Goal: Transaction & Acquisition: Purchase product/service

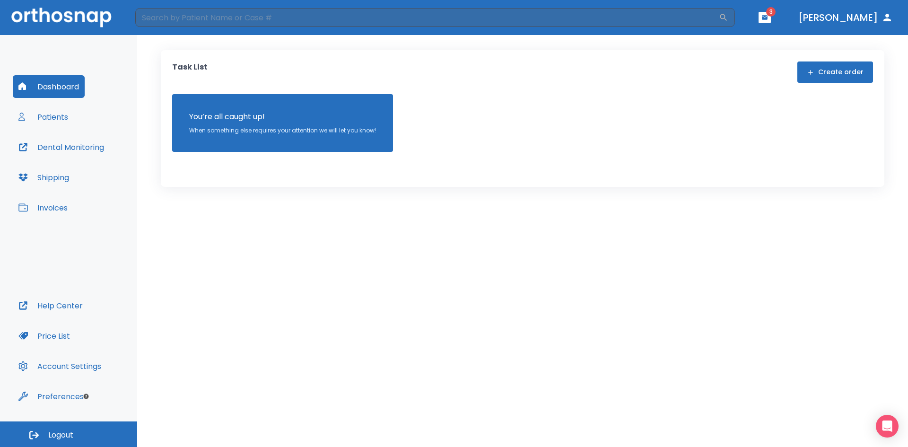
click at [34, 122] on button "Patients" at bounding box center [43, 116] width 61 height 23
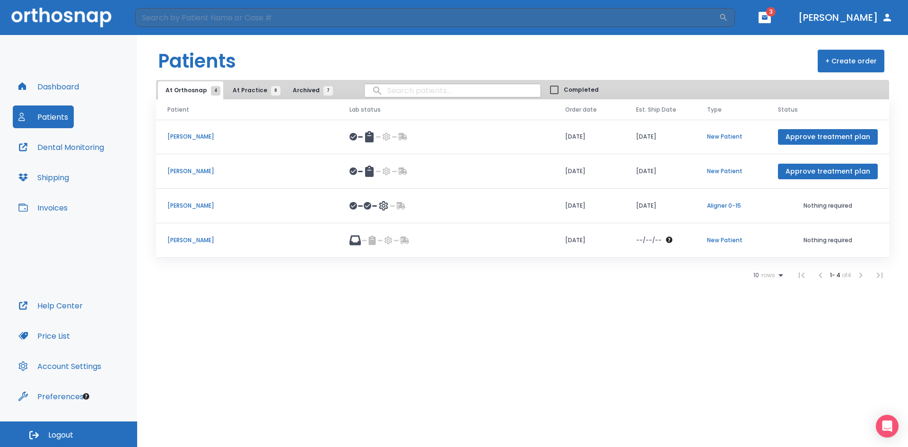
click at [242, 94] on span "At Practice 8" at bounding box center [254, 90] width 43 height 9
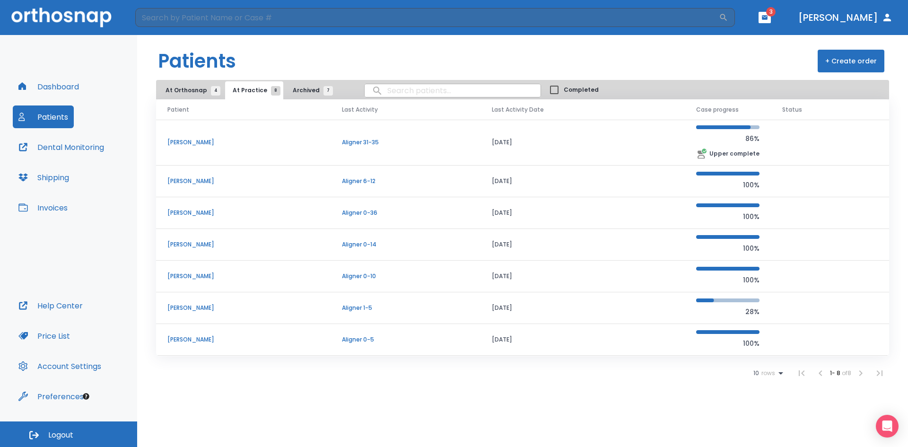
click at [227, 183] on p "[PERSON_NAME]" at bounding box center [243, 181] width 152 height 9
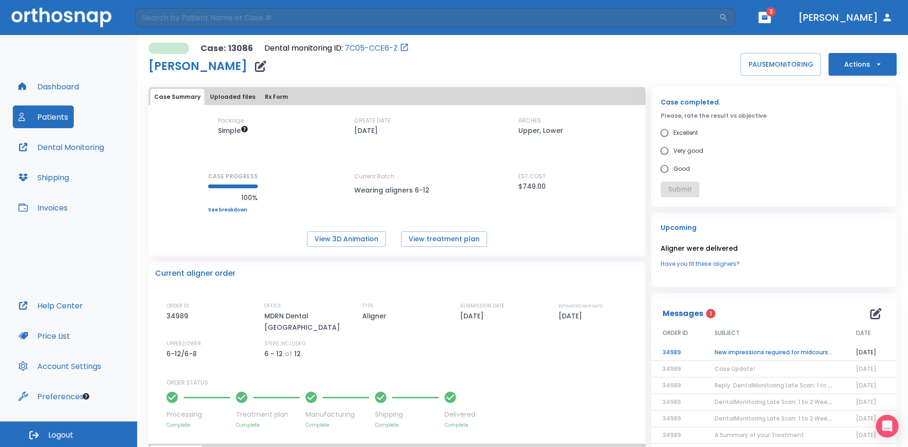
click at [742, 353] on td "New impressions required for midcourse refinement!" at bounding box center [773, 352] width 141 height 17
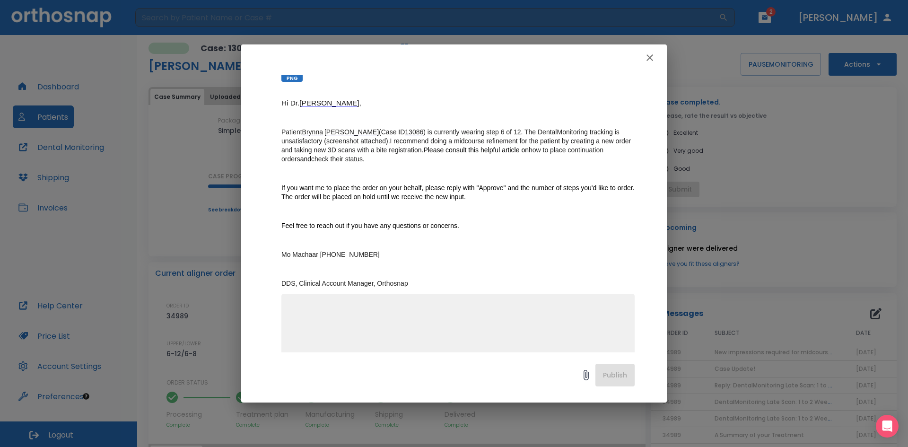
scroll to position [122, 0]
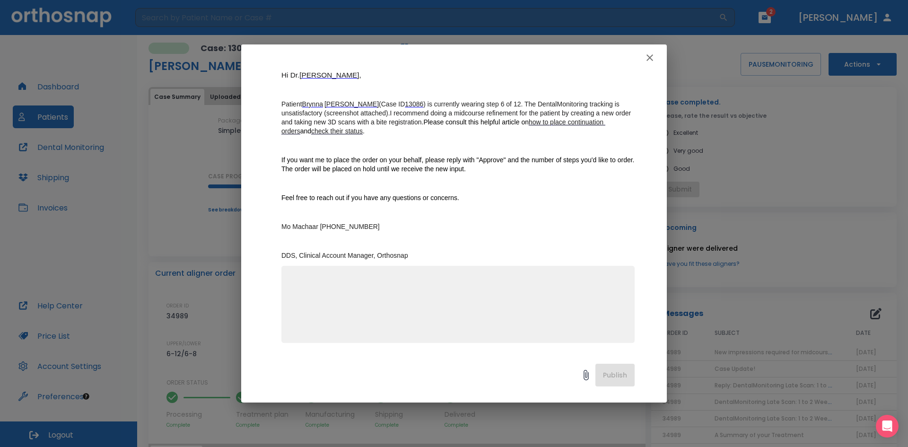
click at [355, 302] on textarea at bounding box center [458, 308] width 342 height 65
click at [652, 55] on icon "button" at bounding box center [649, 57] width 7 height 7
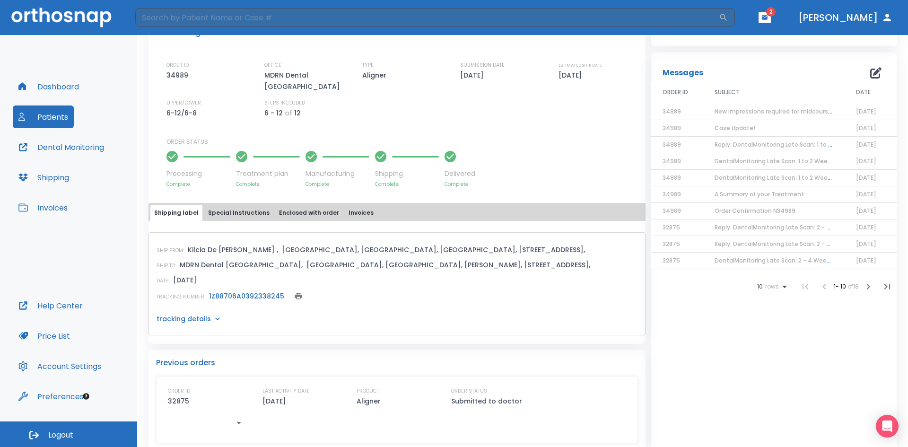
scroll to position [0, 0]
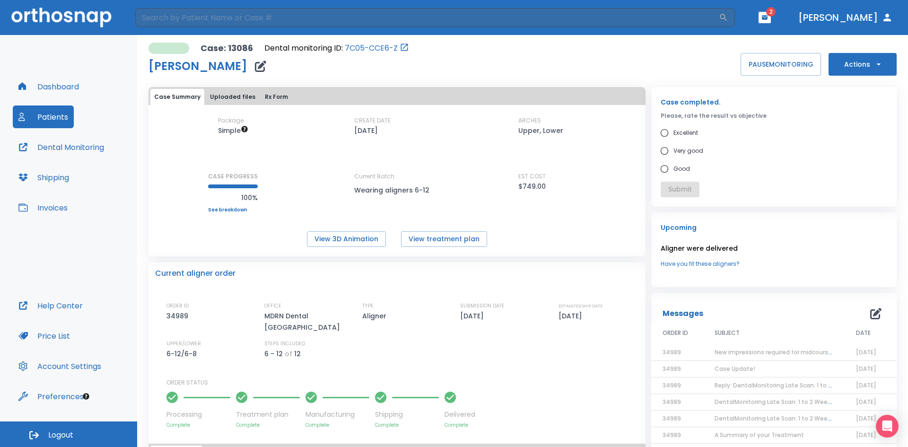
click at [854, 63] on button "Actions" at bounding box center [862, 64] width 68 height 23
click at [858, 63] on div at bounding box center [454, 223] width 908 height 447
click at [744, 348] on span "New impressions required for midcourse refinement!" at bounding box center [791, 352] width 154 height 8
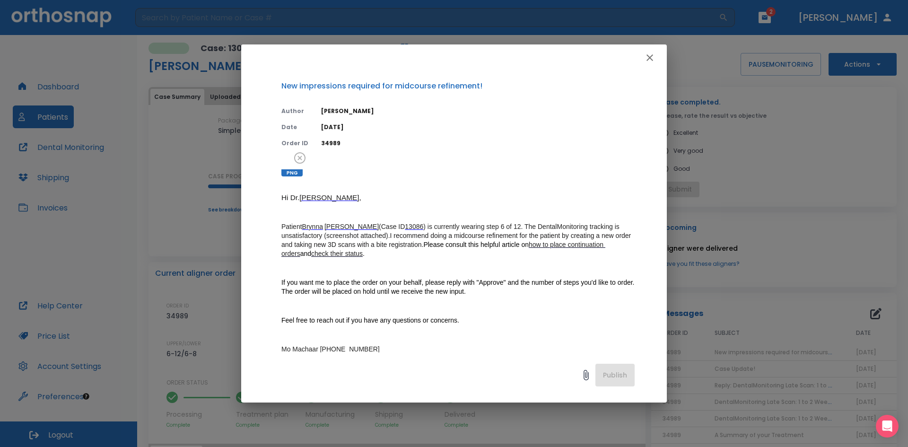
click at [653, 56] on icon "button" at bounding box center [649, 57] width 11 height 11
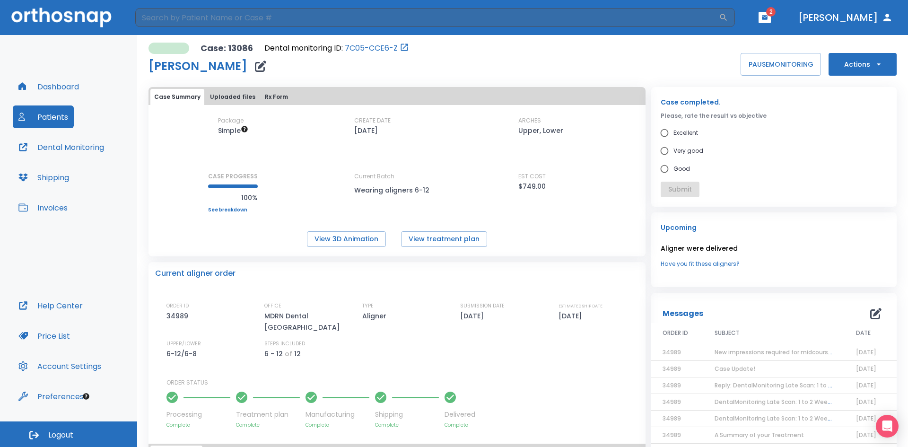
click at [849, 63] on button "Actions" at bounding box center [862, 64] width 68 height 23
click at [863, 138] on p "Order Next Aligners" at bounding box center [856, 138] width 53 height 9
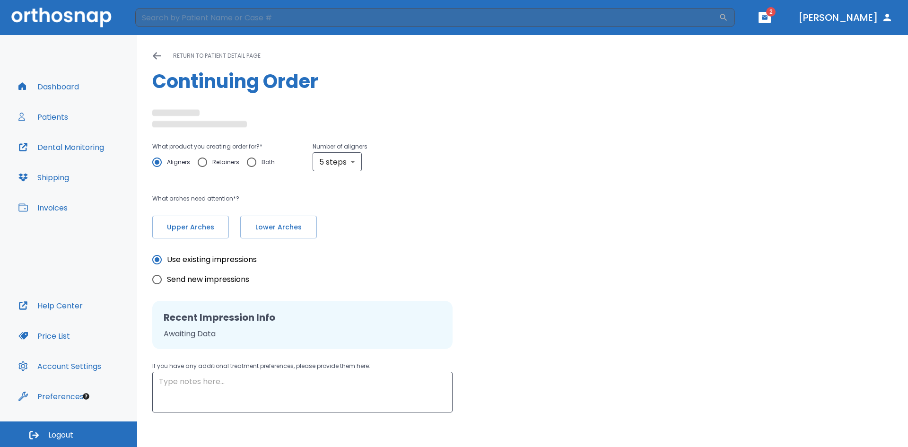
radio input "false"
radio input "true"
type textarea "No more than 0.3mm IPR. Minimize amount of attachments. 6-8 Month treatment hig…"
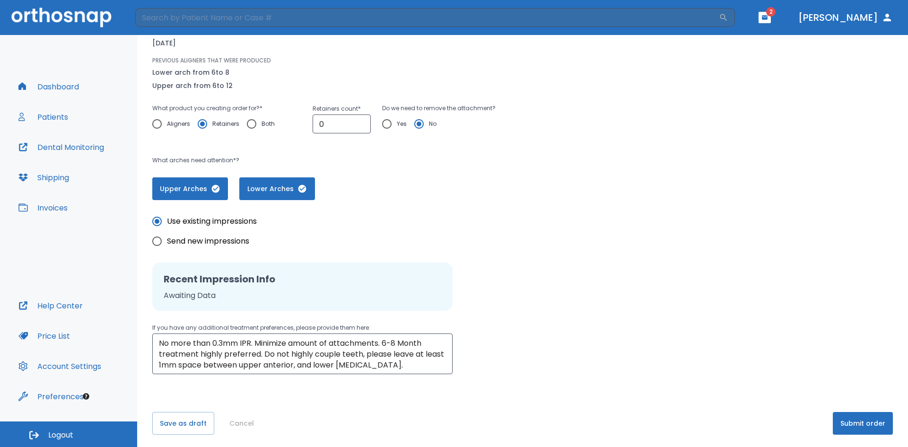
scroll to position [105, 0]
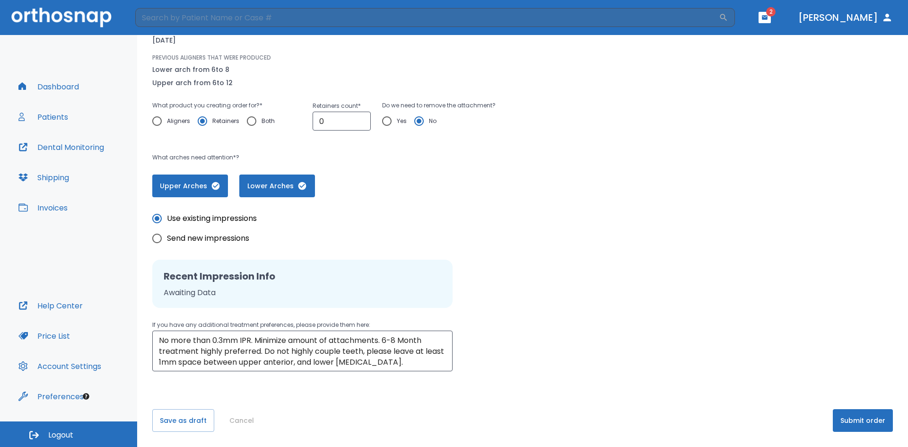
click at [185, 236] on span "Send new impressions" at bounding box center [208, 238] width 82 height 11
click at [167, 236] on input "Send new impressions" at bounding box center [157, 238] width 20 height 20
radio input "true"
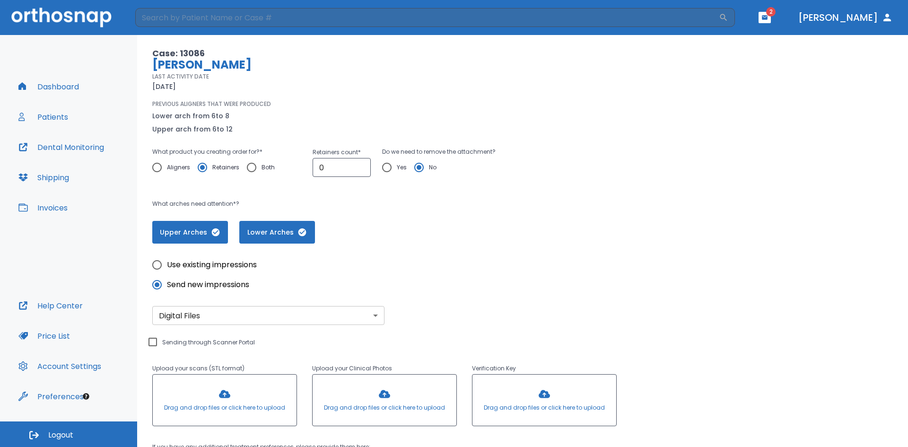
scroll to position [0, 0]
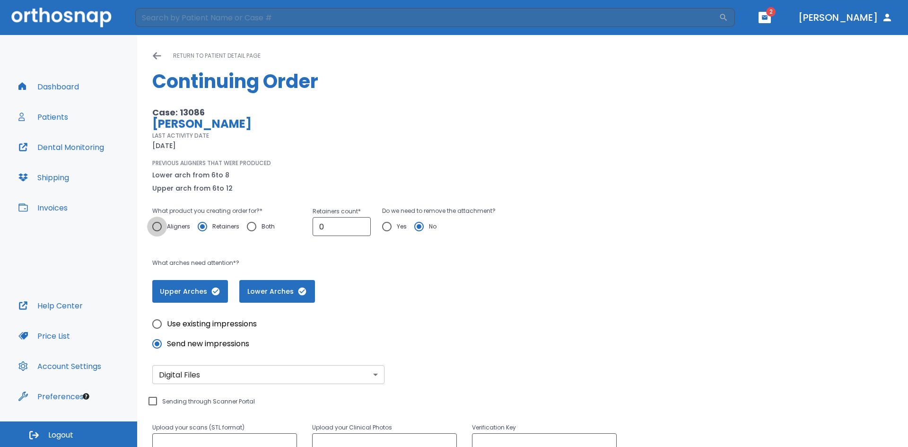
click at [167, 225] on label "Aligners" at bounding box center [168, 226] width 43 height 20
click at [167, 225] on input "Aligners" at bounding box center [157, 226] width 20 height 20
radio input "true"
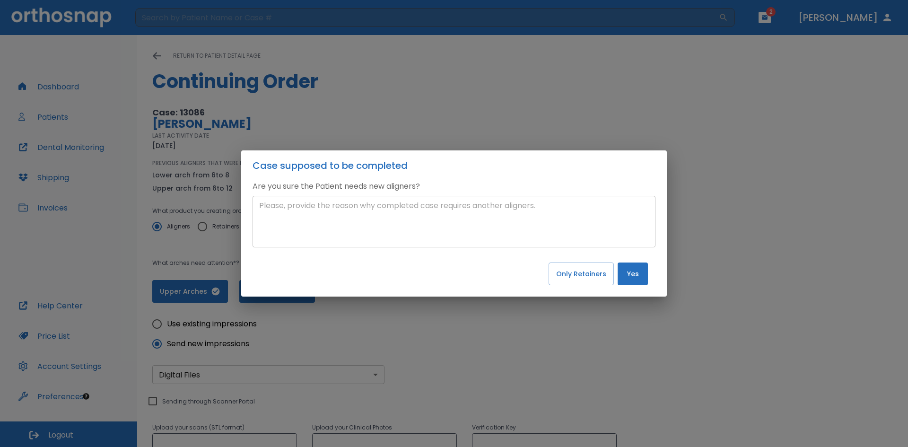
click at [341, 224] on textarea at bounding box center [454, 221] width 390 height 43
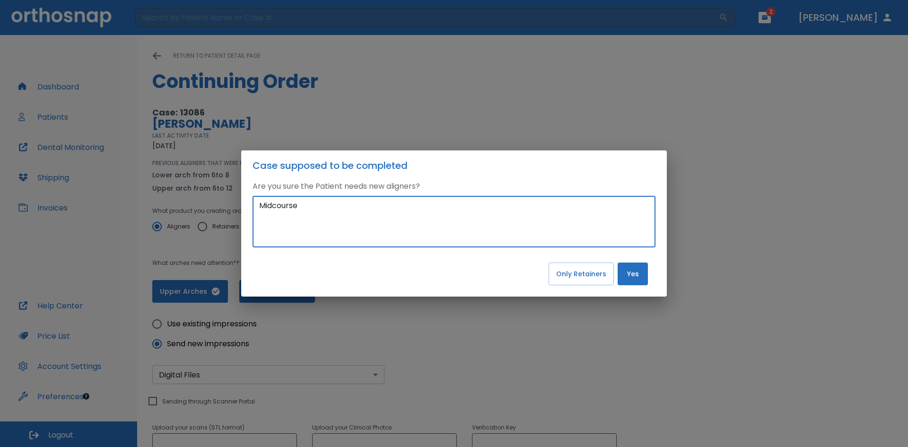
type textarea "Midcourse"
click at [759, 227] on div "Case supposed to be completed Are you sure the Patient needs new aligners? Midc…" at bounding box center [454, 223] width 908 height 447
click at [716, 226] on div "Case supposed to be completed Are you sure the Patient needs new aligners? Midc…" at bounding box center [454, 223] width 908 height 447
click at [631, 279] on button "Yes" at bounding box center [632, 273] width 30 height 23
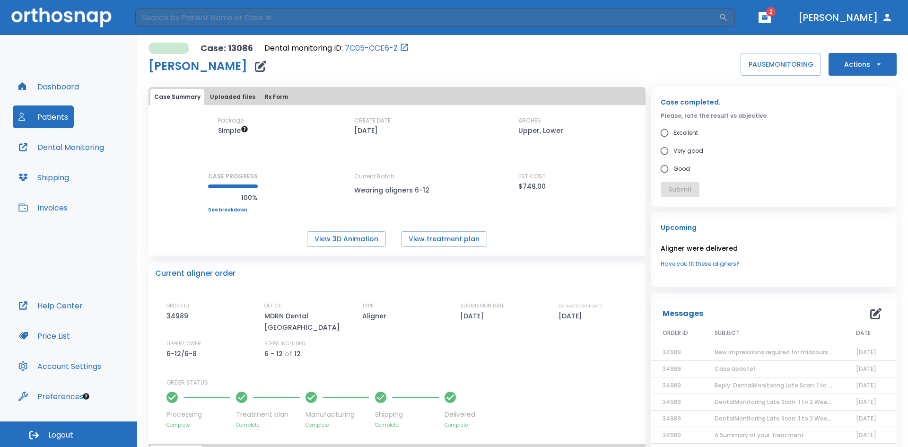
click at [750, 348] on span "New impressions required for midcourse refinement!" at bounding box center [791, 352] width 154 height 8
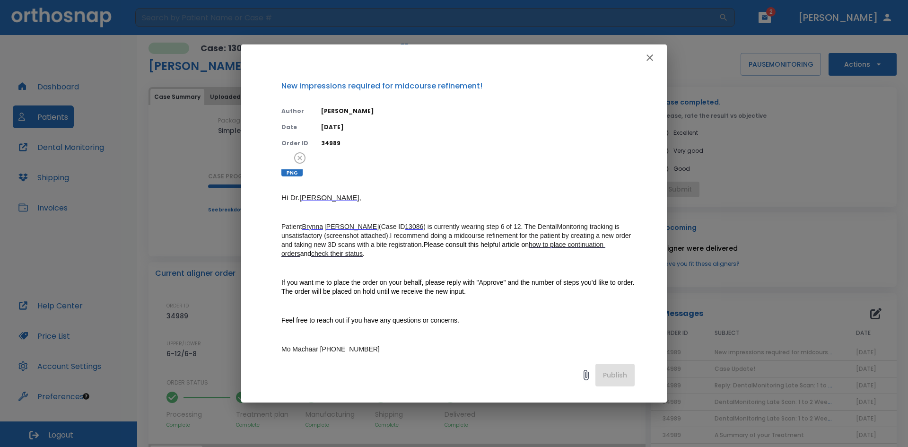
click at [560, 246] on ins "how to place continuation orders" at bounding box center [443, 249] width 324 height 17
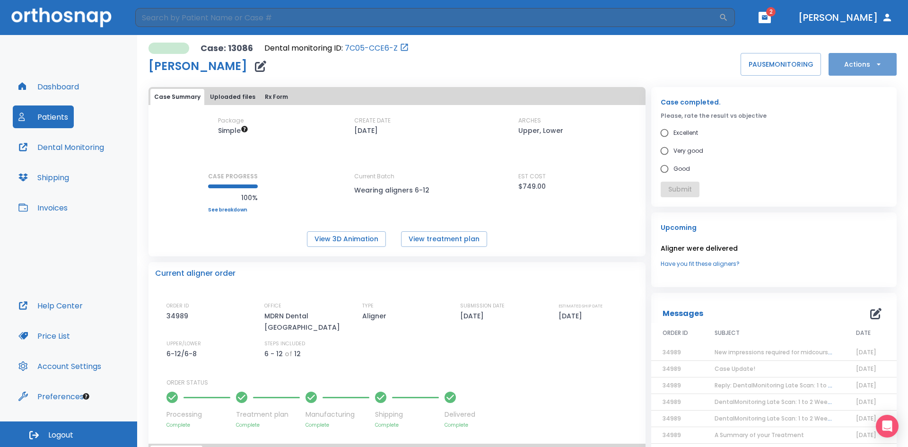
click at [863, 66] on button "Actions" at bounding box center [862, 64] width 68 height 23
click at [863, 138] on p "Order Next Aligners" at bounding box center [856, 138] width 53 height 9
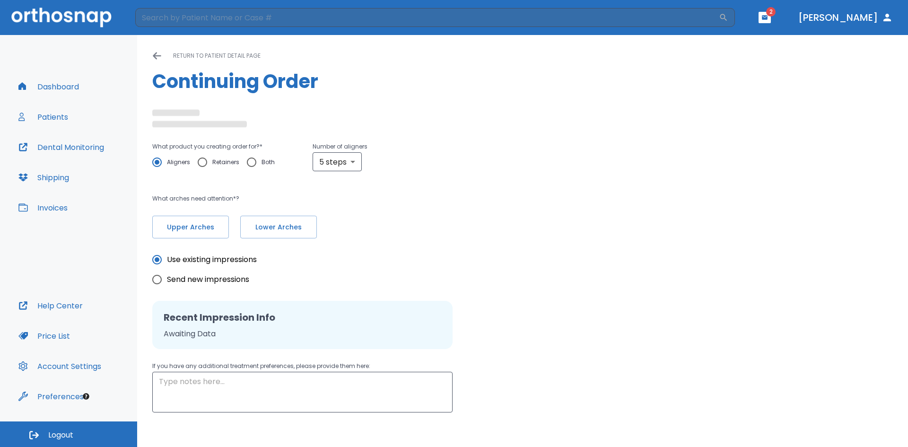
radio input "false"
radio input "true"
type textarea "No more than 0.3mm IPR. Minimize amount of attachments. 6-8 Month treatment hig…"
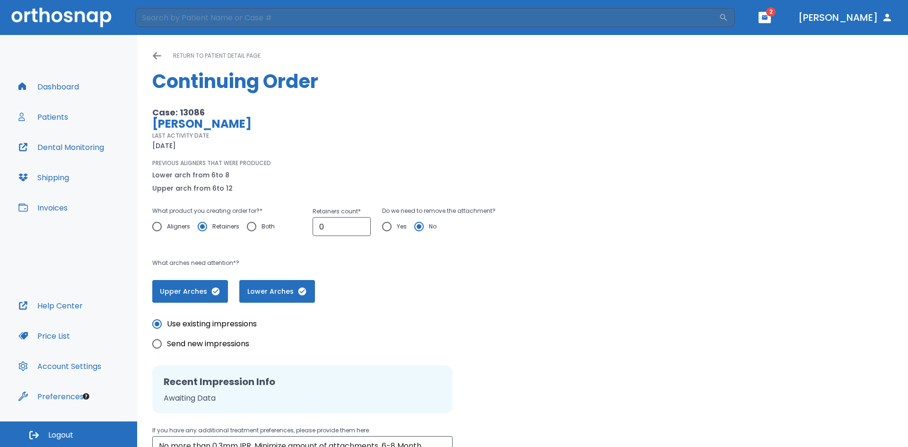
click at [167, 228] on span "Aligners" at bounding box center [178, 226] width 23 height 11
click at [167, 228] on input "Aligners" at bounding box center [157, 226] width 20 height 20
radio input "true"
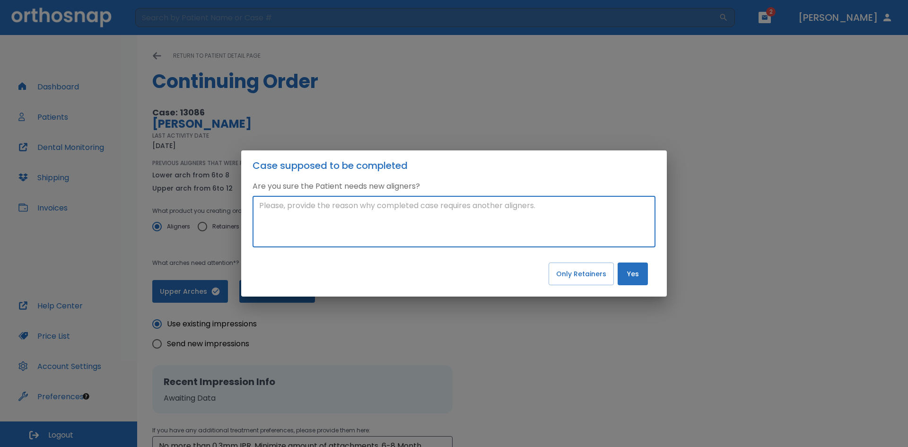
click at [490, 234] on textarea at bounding box center [454, 221] width 390 height 43
type textarea "N"
type textarea "midcourse correction. pt is not doing well with aligner wearing but pt is motiv…"
click at [642, 272] on button "Yes" at bounding box center [632, 273] width 30 height 23
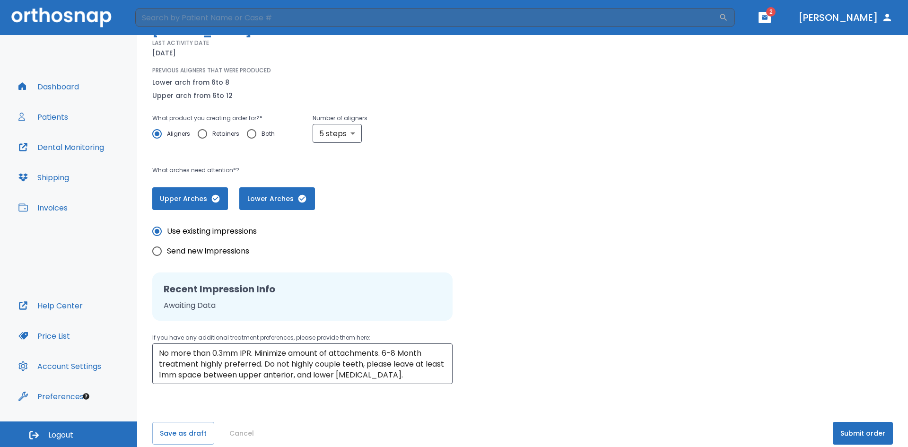
scroll to position [95, 0]
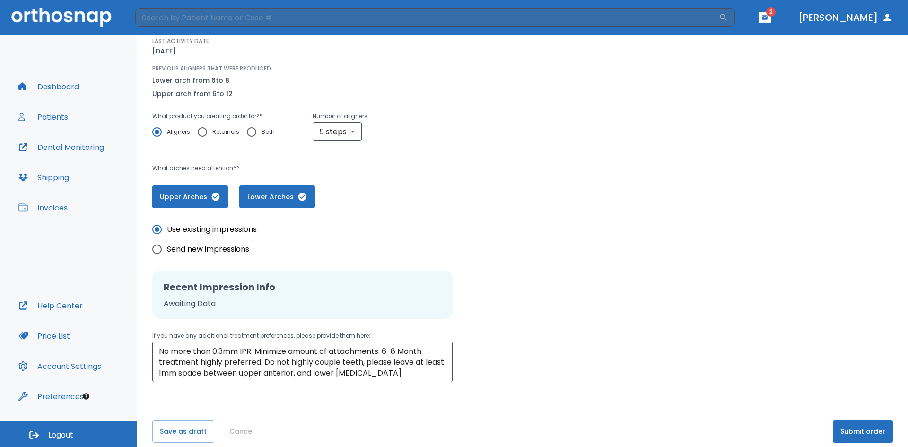
click at [212, 256] on label "Send new impressions" at bounding box center [202, 249] width 110 height 20
click at [167, 256] on input "Send new impressions" at bounding box center [157, 249] width 20 height 20
radio input "true"
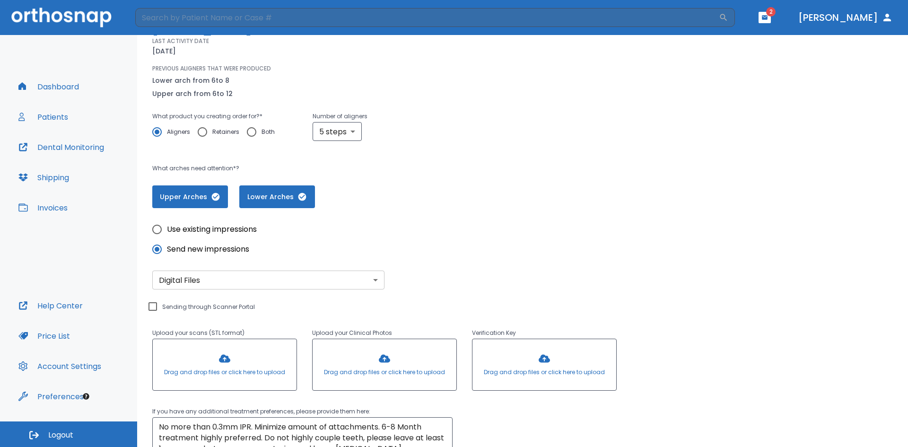
click at [227, 308] on div "Upload your scans (STL format) Drag and drop files or click here to upload Uplo…" at bounding box center [384, 341] width 464 height 105
click at [157, 308] on input "Sending through Scanner Portal" at bounding box center [152, 306] width 11 height 11
checkbox input "true"
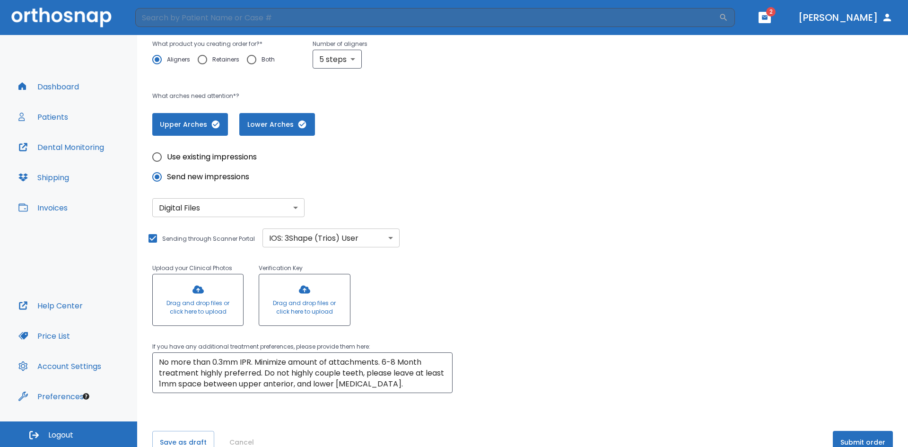
scroll to position [189, 0]
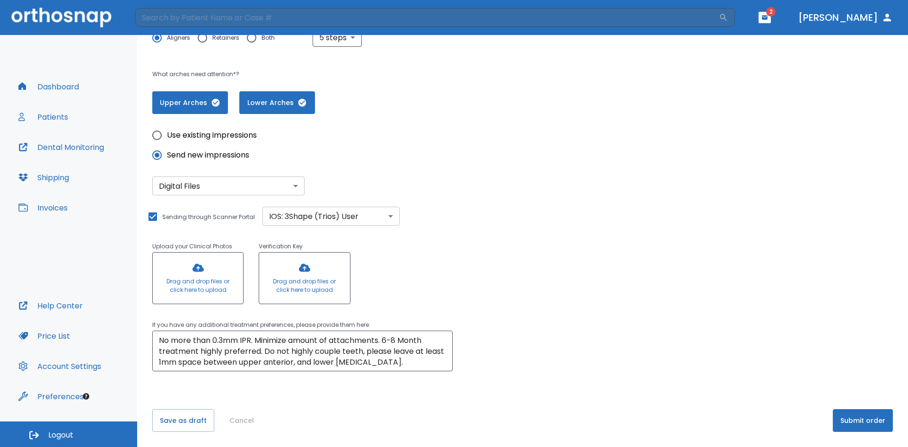
click at [357, 219] on body "​ 2 [PERSON_NAME] Dashboard Patients Dental Monitoring Shipping Invoices Help C…" at bounding box center [454, 223] width 908 height 447
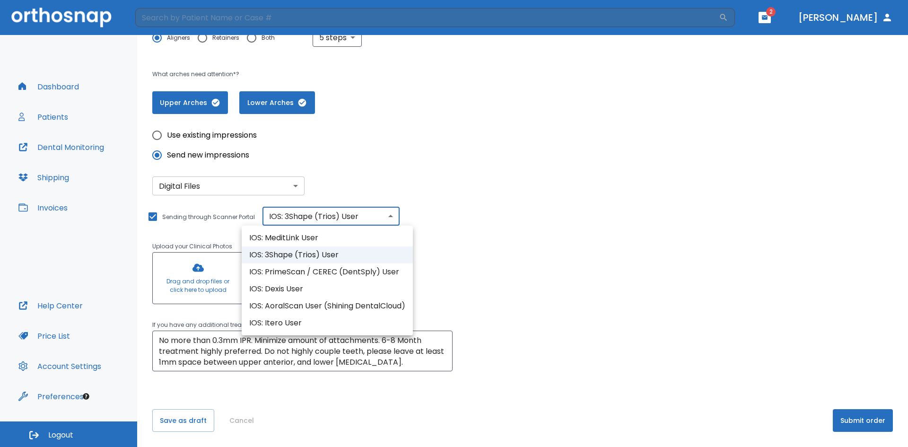
click at [358, 219] on div at bounding box center [454, 223] width 908 height 447
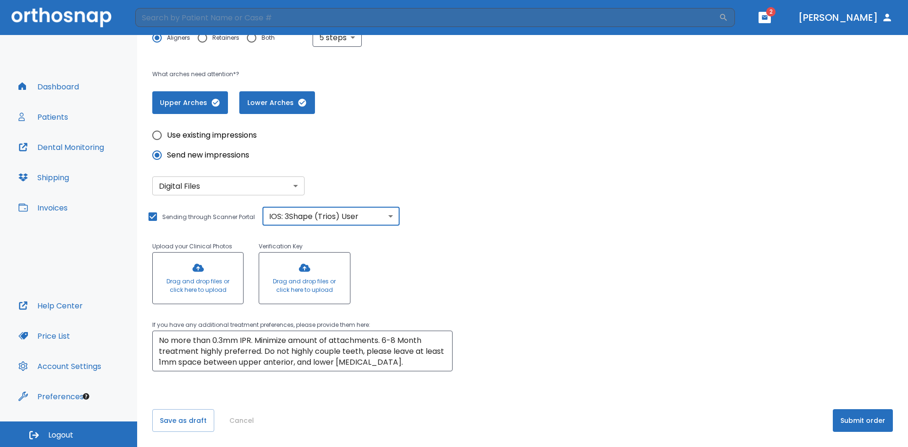
click at [439, 277] on div "Upload your Clinical Photos Drag and drop files or click here to upload Verific…" at bounding box center [297, 266] width 320 height 82
drag, startPoint x: 408, startPoint y: 361, endPoint x: 0, endPoint y: 345, distance: 408.2
click at [0, 346] on div "Dashboard Patients Dental Monitoring Shipping Invoices Help Center Price List A…" at bounding box center [454, 241] width 908 height 412
click at [264, 338] on textarea "No more than 0.3mm IPR. Minimize amount of attachments. 6-8 Month treatment hig…" at bounding box center [302, 351] width 287 height 33
drag, startPoint x: 413, startPoint y: 360, endPoint x: 124, endPoint y: 329, distance: 291.0
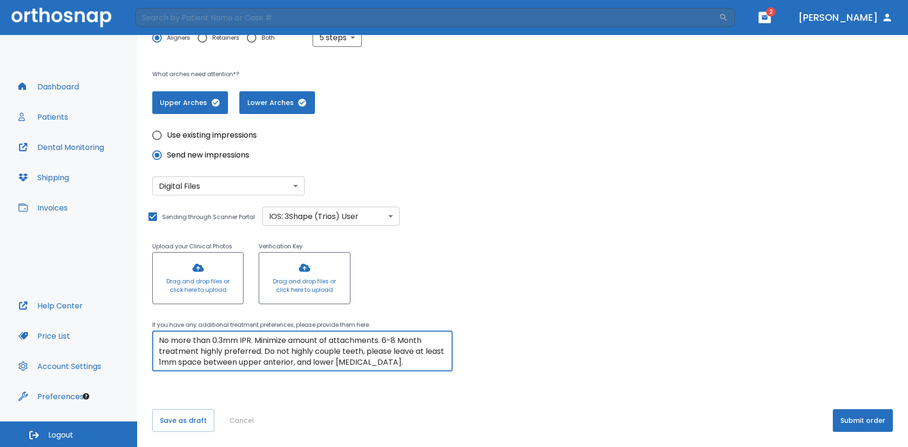
click at [124, 329] on div "Dashboard Patients Dental Monitoring Shipping Invoices Help Center Price List A…" at bounding box center [454, 241] width 908 height 412
type textarea "Midcourse correction, please use existing attachments. Pt has not been doing we…"
click at [851, 422] on button "Submit order" at bounding box center [862, 420] width 60 height 23
